Goal: Communication & Community: Answer question/provide support

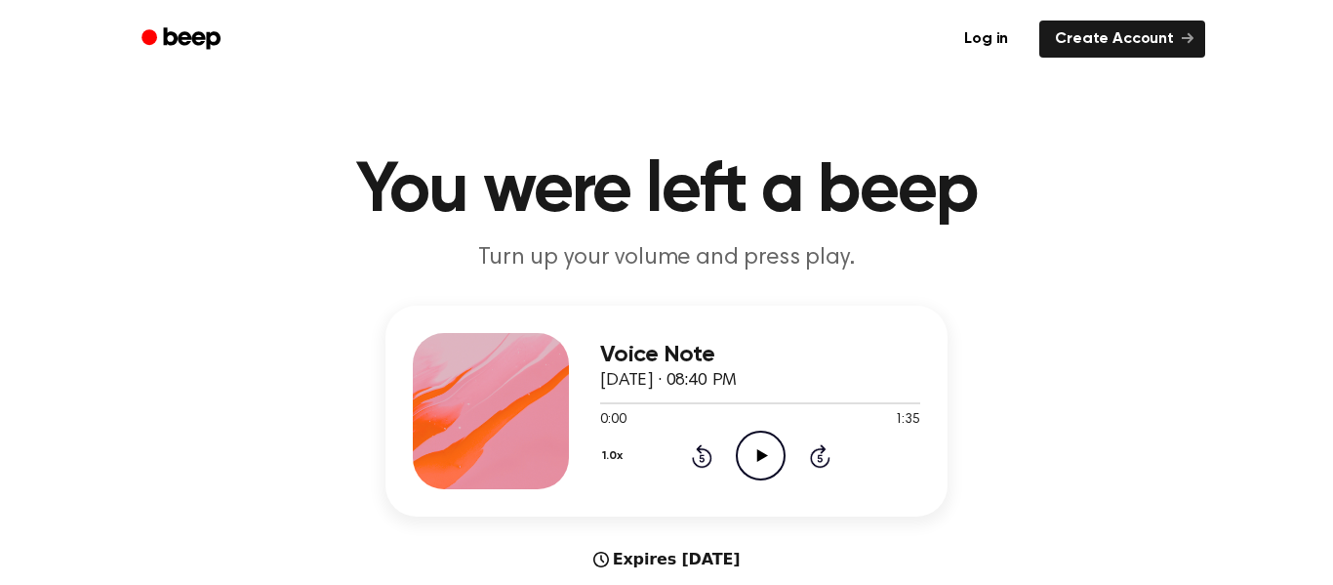
click at [754, 462] on icon "Play Audio" at bounding box center [761, 455] width 50 height 50
click at [760, 451] on icon "Pause Audio" at bounding box center [761, 455] width 50 height 50
click at [753, 472] on icon "Play Audio" at bounding box center [761, 455] width 50 height 50
click at [760, 453] on icon "Pause Audio" at bounding box center [761, 455] width 50 height 50
click at [605, 402] on div at bounding box center [626, 403] width 52 height 2
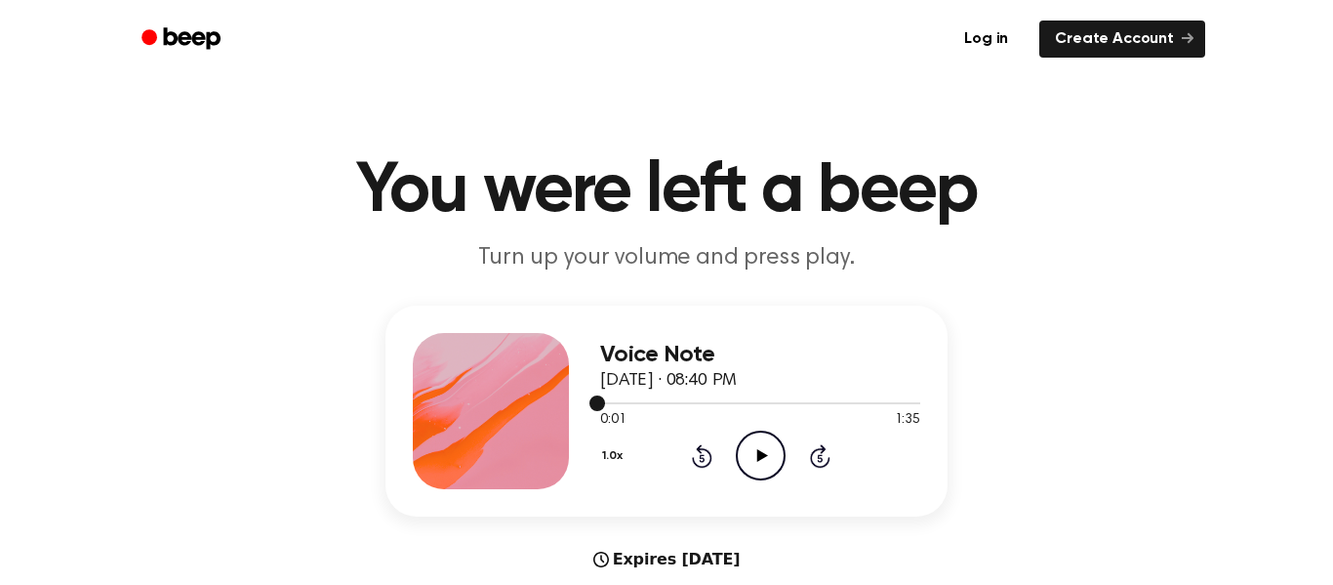
click at [763, 448] on icon "Play Audio" at bounding box center [761, 455] width 50 height 50
click at [761, 452] on icon "Play Audio" at bounding box center [761, 455] width 50 height 50
click at [628, 407] on div at bounding box center [760, 402] width 320 height 16
click at [641, 403] on div at bounding box center [637, 403] width 75 height 2
click at [786, 403] on div at bounding box center [719, 403] width 238 height 2
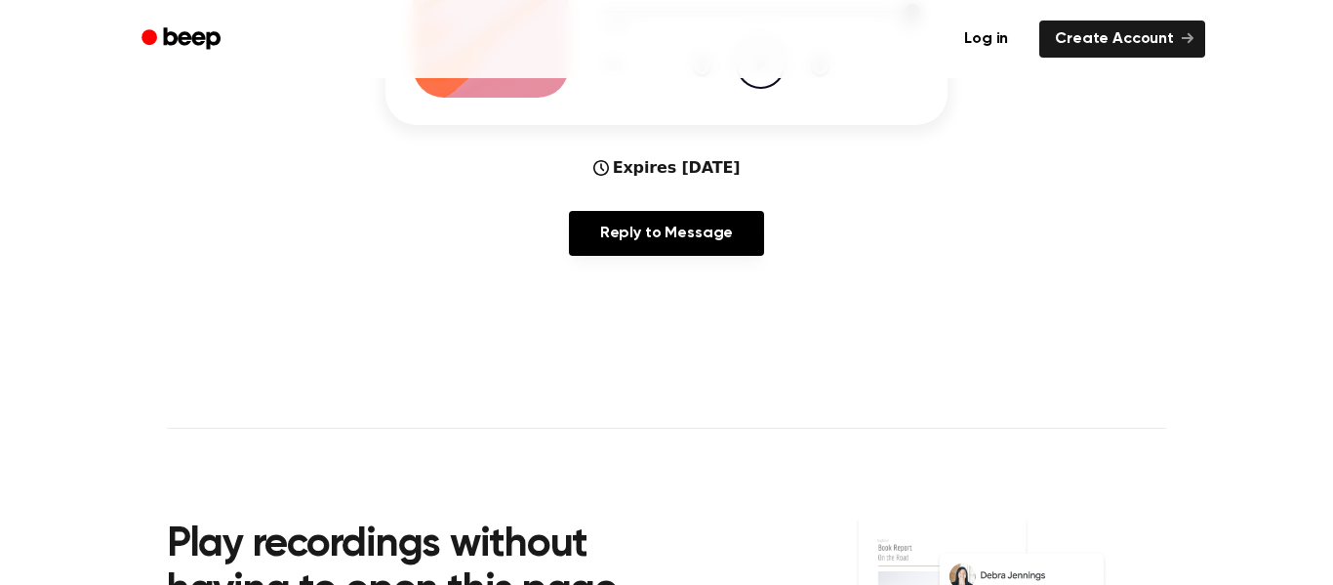
scroll to position [385, 0]
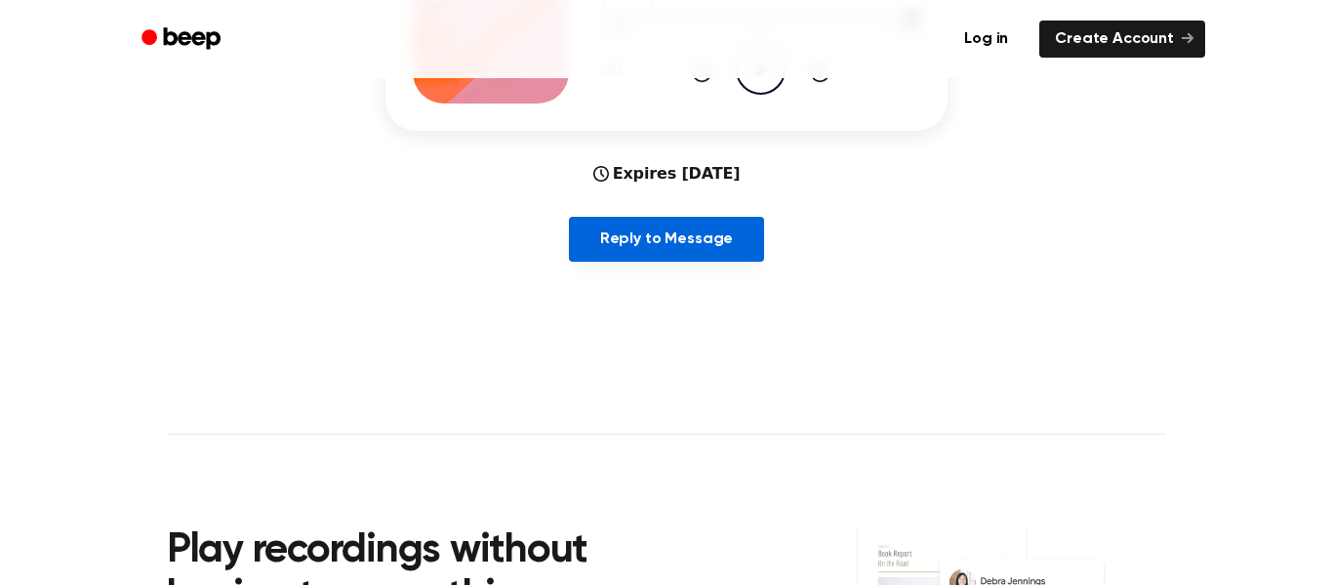
click at [758, 236] on link "Reply to Message" at bounding box center [666, 239] width 195 height 45
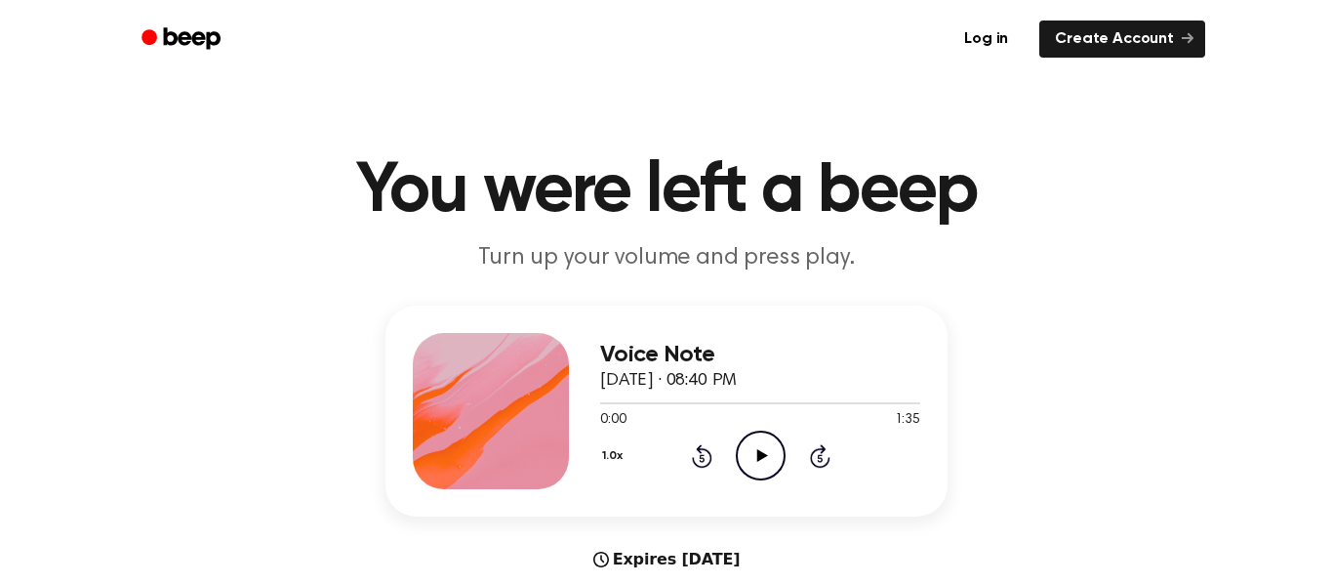
click at [891, 407] on div at bounding box center [760, 402] width 320 height 16
